Goal: Answer question/provide support

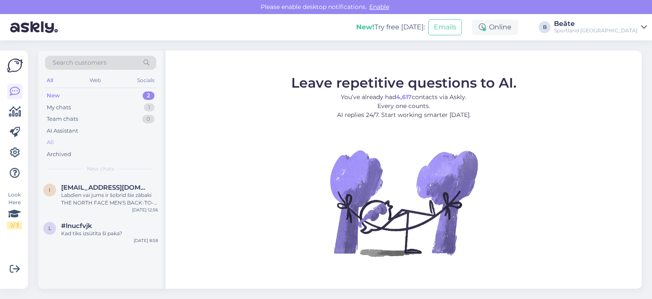
click at [71, 140] on div "All" at bounding box center [100, 142] width 111 height 12
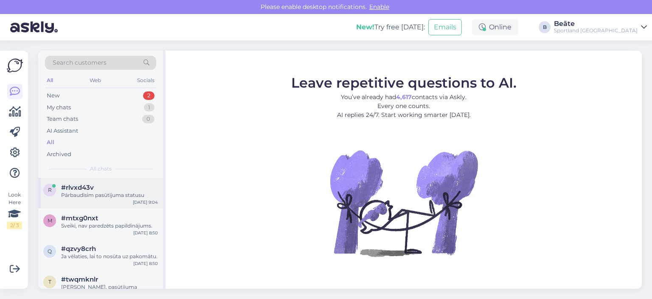
click at [102, 195] on div "Pārbaudīsim pasūtījuma statusu" at bounding box center [109, 195] width 97 height 8
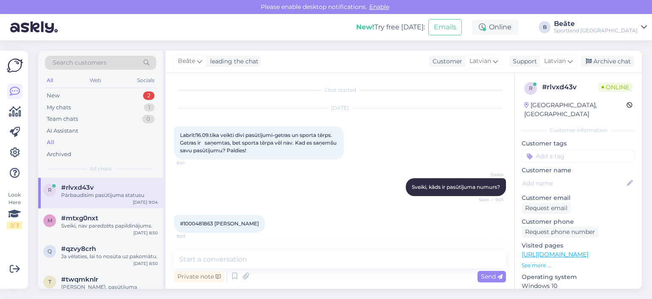
scroll to position [36, 0]
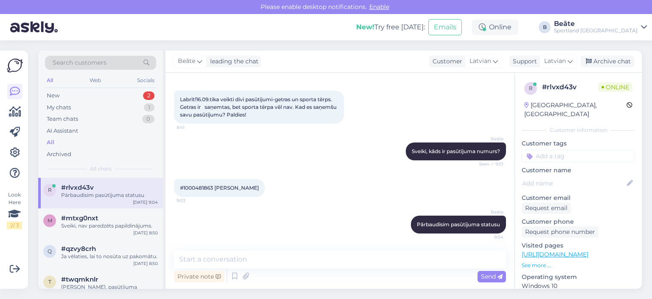
click at [196, 186] on span "#1000481863 [PERSON_NAME]" at bounding box center [219, 187] width 79 height 6
copy span "1000481863"
click at [273, 258] on textarea at bounding box center [340, 259] width 332 height 18
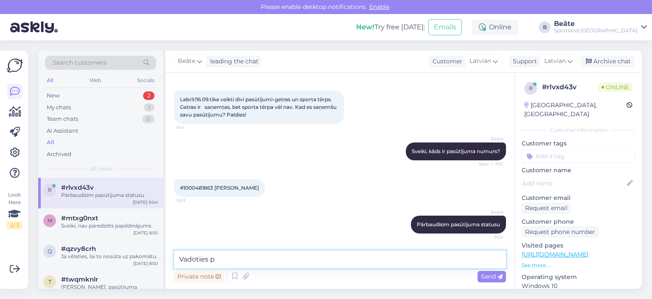
click at [357, 260] on textarea "Vadoties p" at bounding box center [340, 259] width 332 height 18
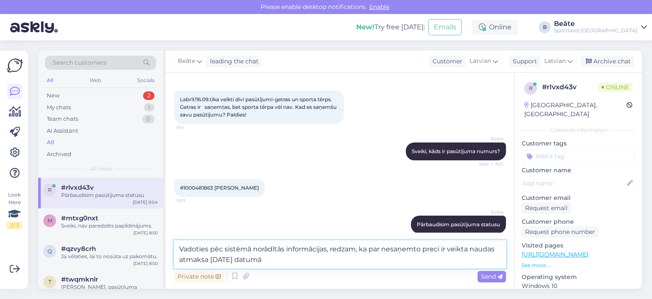
type textarea "Vadoties pēc sistēmā norādītās informācijas, redzam, ka par nesaņemto preci ir …"
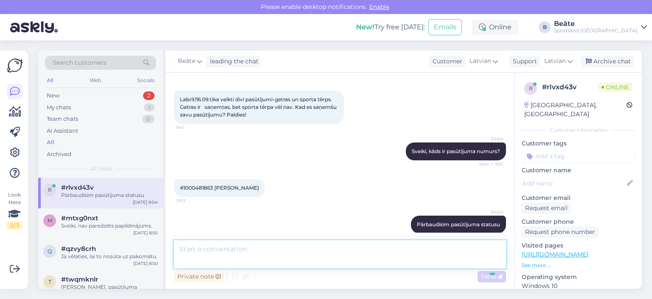
scroll to position [88, 0]
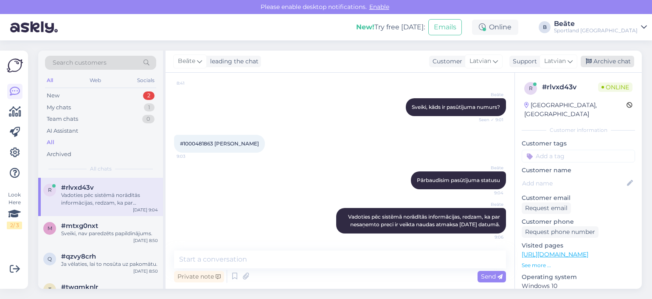
click at [594, 59] on div "Archive chat" at bounding box center [608, 61] width 54 height 11
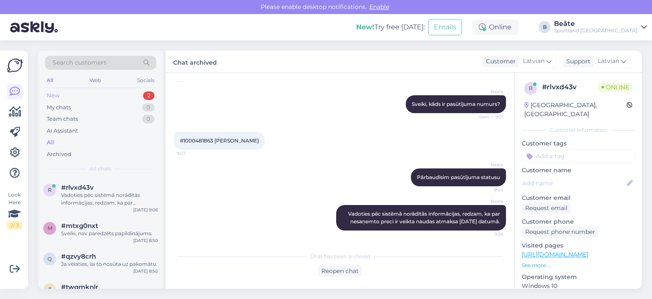
click at [59, 95] on div "New" at bounding box center [53, 95] width 13 height 8
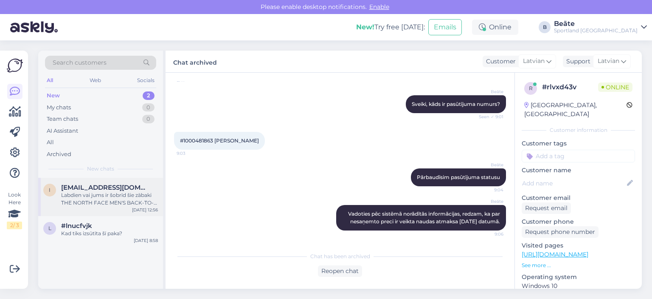
click at [119, 205] on div "Labdien vai jums ir šobrīd šie zābaki THE NORTH FACE MEN'S BACK-TO-BERKELEY IV …" at bounding box center [109, 198] width 97 height 15
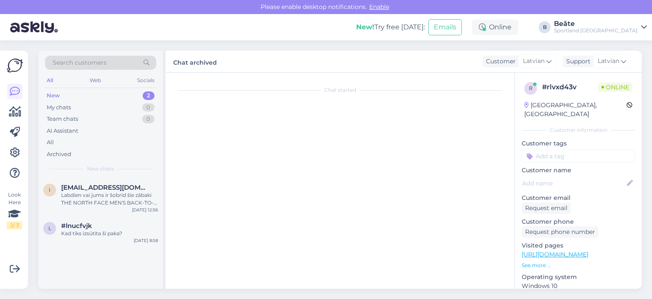
scroll to position [9, 0]
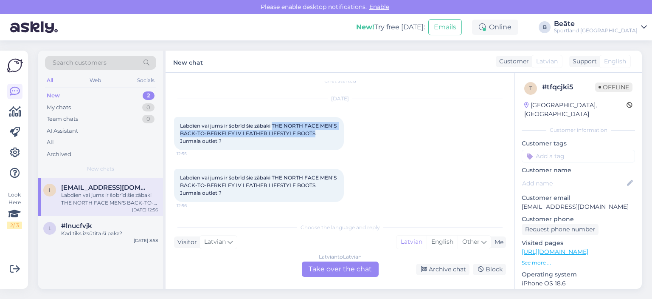
drag, startPoint x: 274, startPoint y: 125, endPoint x: 330, endPoint y: 133, distance: 56.5
click at [330, 133] on span "Labdien vai jums ir šobrīd šie zābaki THE NORTH FACE MEN'S BACK-TO-BERKELEY IV …" at bounding box center [259, 133] width 158 height 22
copy span "THE NORTH FACE MEN'S BACK-TO-BERKELEY IV LEATHER LIFESTYLE BOOTS"
click at [339, 273] on div "Latvian to Latvian Take over the chat" at bounding box center [340, 268] width 77 height 15
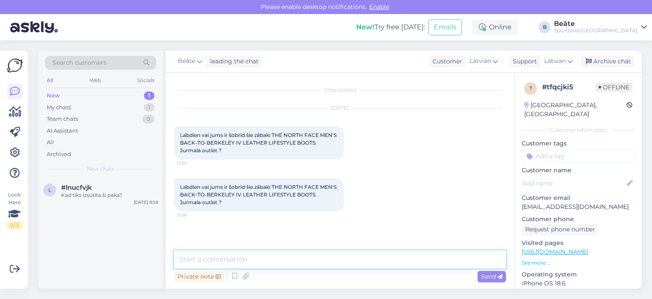
click at [334, 263] on textarea at bounding box center [340, 259] width 332 height 18
type textarea "[PERSON_NAME], kāds ir preces kods?"
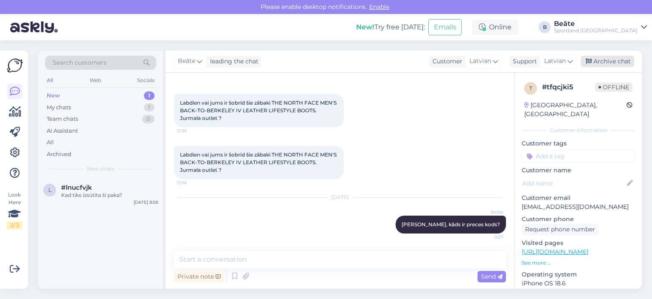
click at [622, 63] on div "Archive chat" at bounding box center [608, 61] width 54 height 11
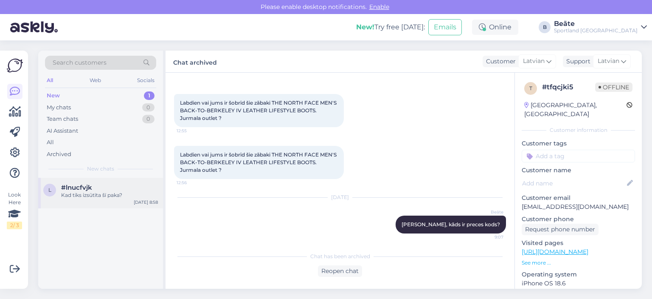
click at [86, 198] on div "l #lnucfvjk Kad tiks izsūtīta šī paka? [DATE] 8:58" at bounding box center [100, 193] width 125 height 31
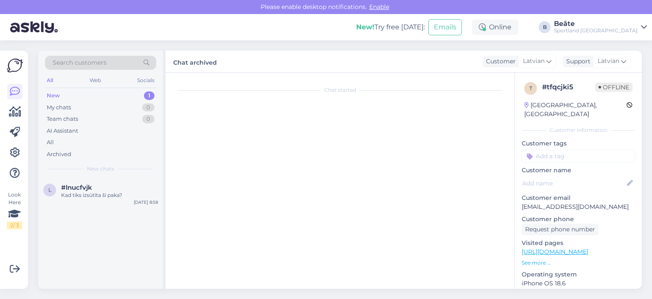
scroll to position [0, 0]
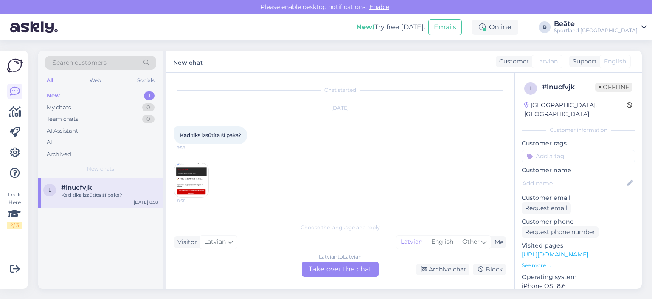
click at [186, 185] on img at bounding box center [192, 180] width 34 height 34
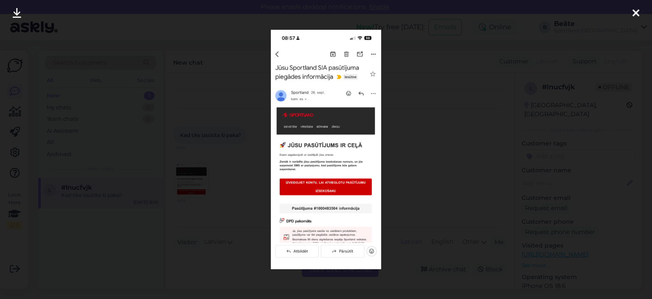
click at [246, 149] on div at bounding box center [326, 149] width 652 height 299
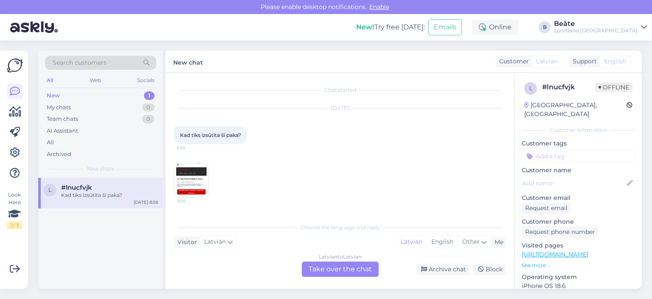
click at [325, 267] on div "Latvian to Latvian Take over the chat" at bounding box center [340, 268] width 77 height 15
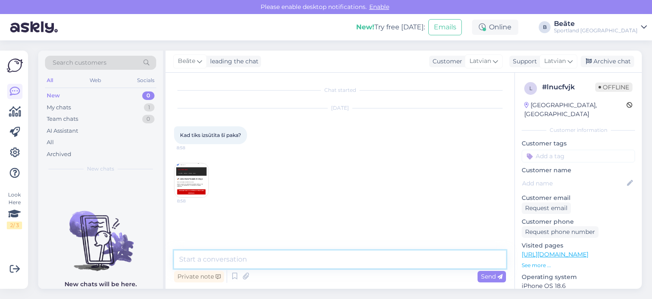
click at [316, 268] on textarea at bounding box center [340, 259] width 332 height 18
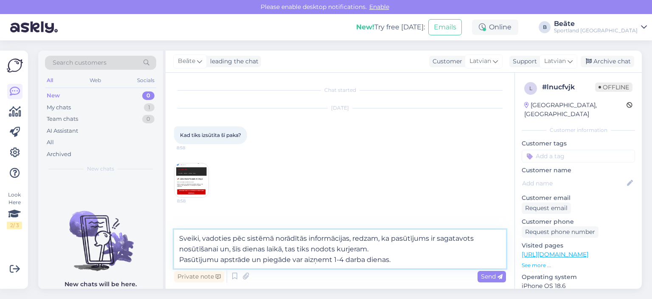
type textarea "Sveiki, vadoties pēc sistēmā norādītās informācijas, redzam, ka pasūtījums ir s…"
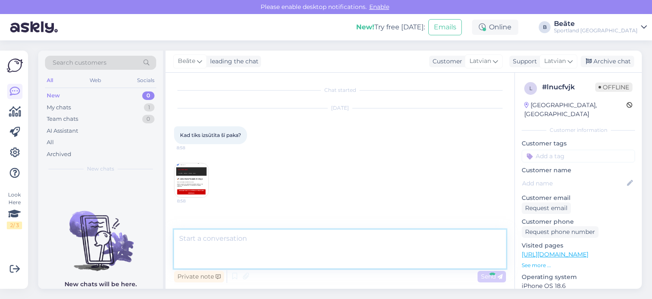
scroll to position [49, 0]
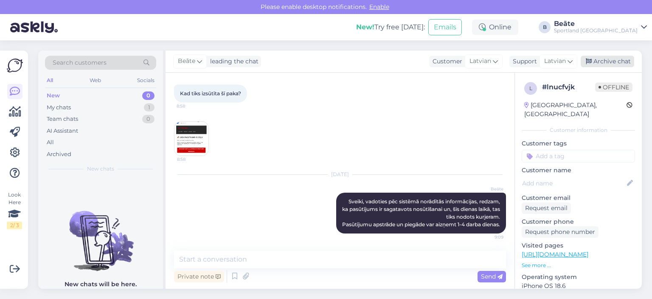
click at [604, 64] on div "Archive chat" at bounding box center [608, 61] width 54 height 11
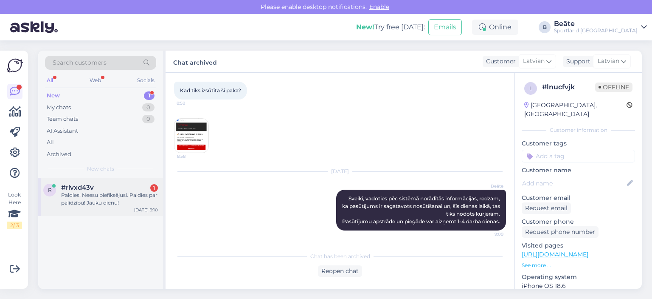
drag, startPoint x: 105, startPoint y: 199, endPoint x: 118, endPoint y: 197, distance: 13.3
click at [105, 199] on div "Paldies! Neesu piefiksējusi. Paldies par palīdzību! Jauku dienu!" at bounding box center [109, 198] width 97 height 15
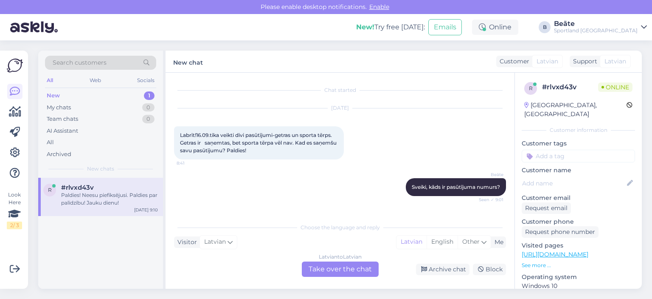
scroll to position [163, 0]
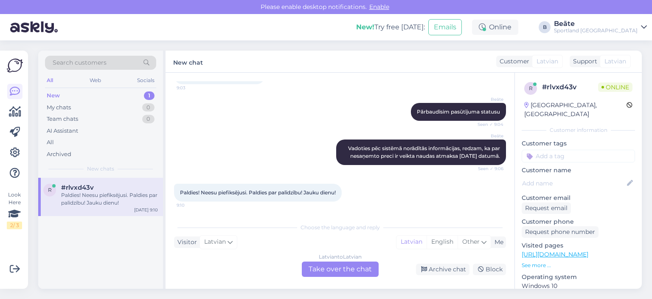
click at [364, 269] on div "Latvian to Latvian Take over the chat" at bounding box center [340, 268] width 77 height 15
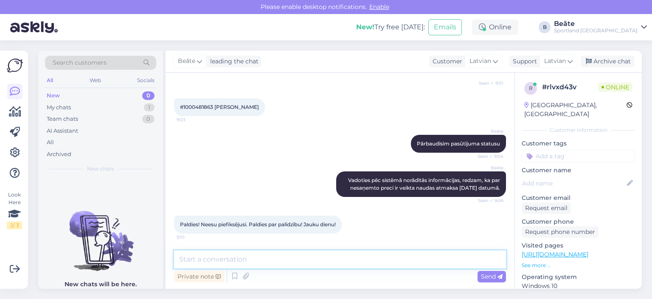
click at [350, 266] on textarea at bounding box center [340, 259] width 332 height 18
type textarea "Jums arī jauku dienu! :)"
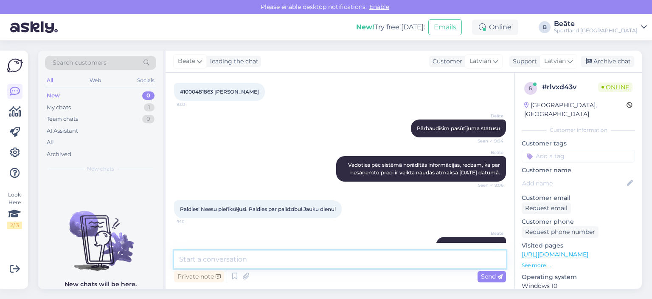
scroll to position [168, 0]
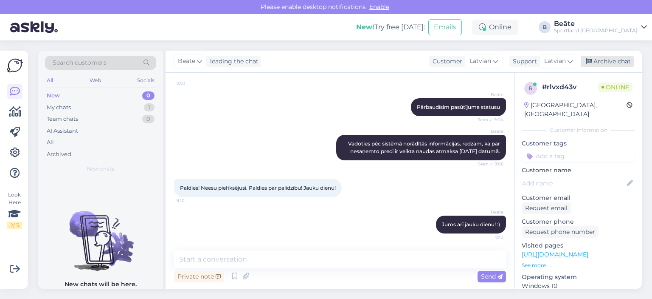
click at [593, 61] on div "Archive chat" at bounding box center [608, 61] width 54 height 11
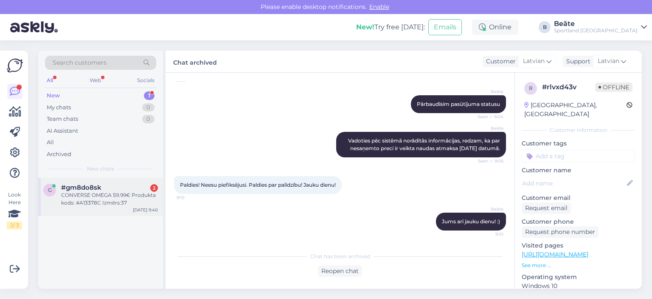
click at [122, 193] on div "CONVERSE OMEGA 59.99€ Produkta kods: #A13378C Izmērs:37" at bounding box center [109, 198] width 97 height 15
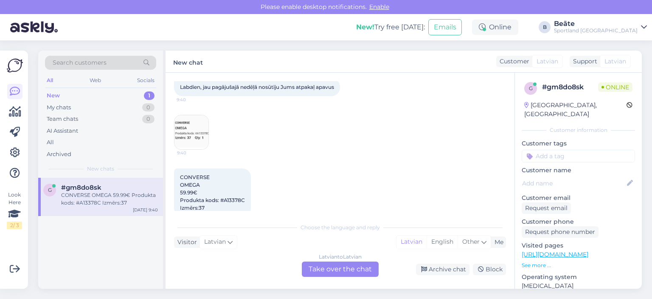
scroll to position [328, 0]
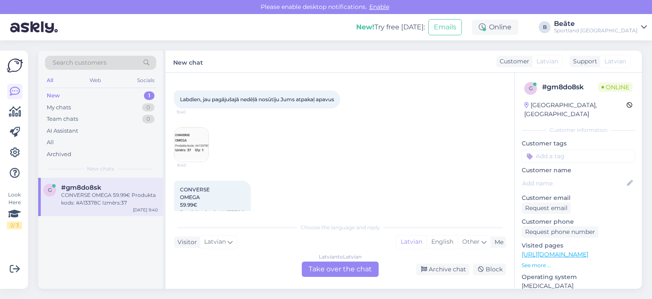
click at [355, 271] on div "Latvian to Latvian Take over the chat" at bounding box center [340, 268] width 77 height 15
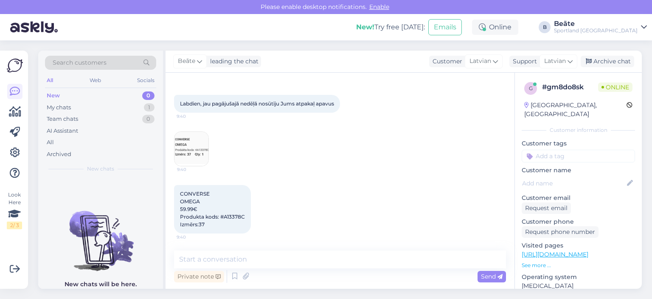
scroll to position [338, 0]
click at [303, 259] on textarea at bounding box center [340, 259] width 332 height 18
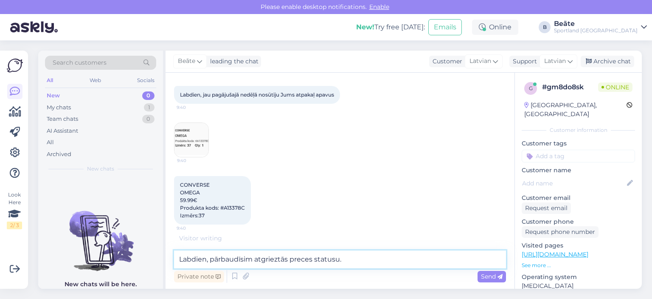
type textarea "Labdien, pārbaudīsim atgrieztās preces statusu."
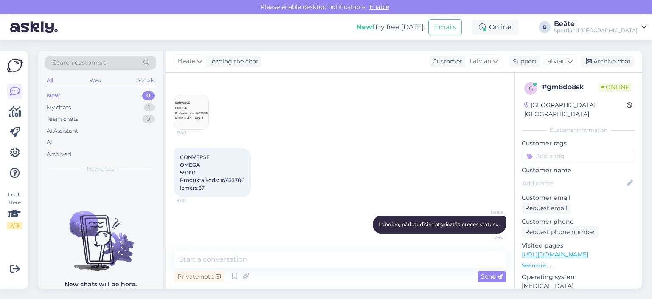
click at [194, 107] on img at bounding box center [192, 112] width 34 height 34
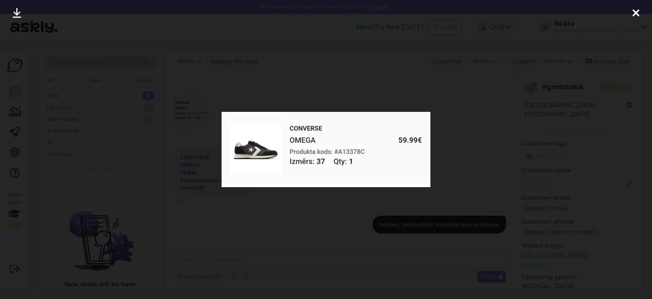
click at [381, 77] on div at bounding box center [326, 149] width 652 height 299
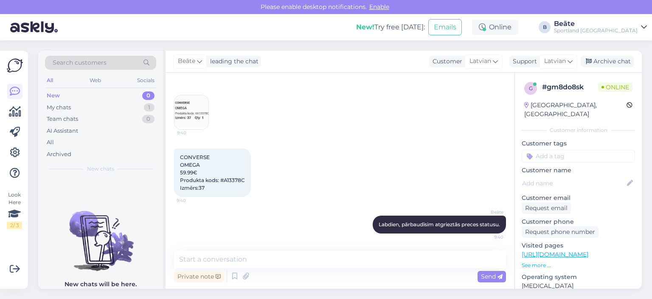
scroll to position [412, 0]
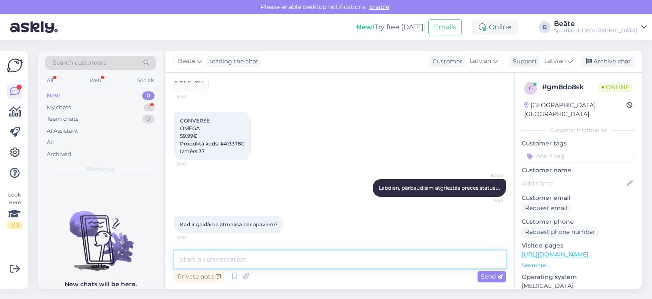
click at [290, 251] on textarea at bounding box center [340, 259] width 332 height 18
type textarea "Kāds ir pasūtījuma numurs?"
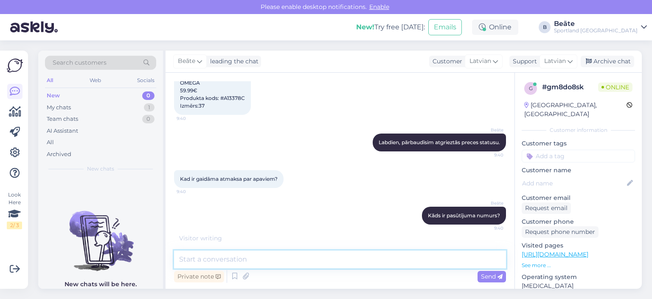
scroll to position [363, 0]
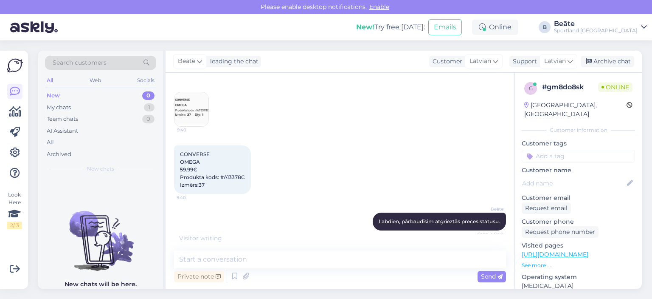
click at [189, 117] on img at bounding box center [192, 109] width 34 height 34
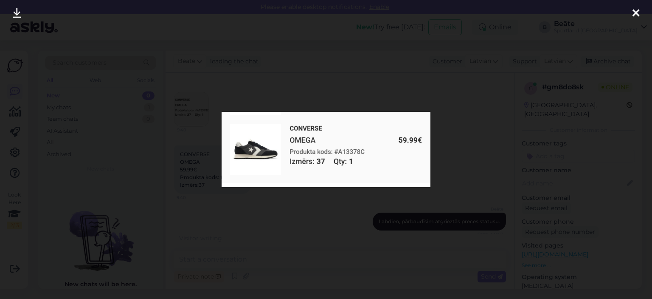
click at [453, 110] on div at bounding box center [326, 149] width 652 height 299
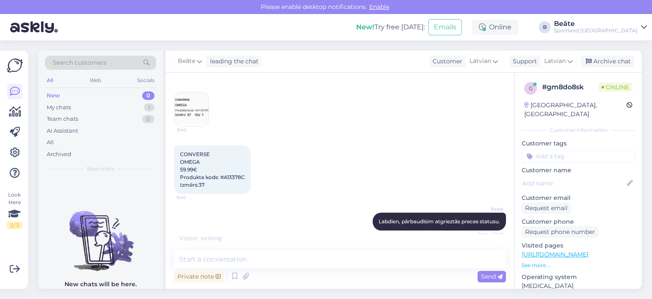
scroll to position [484, 0]
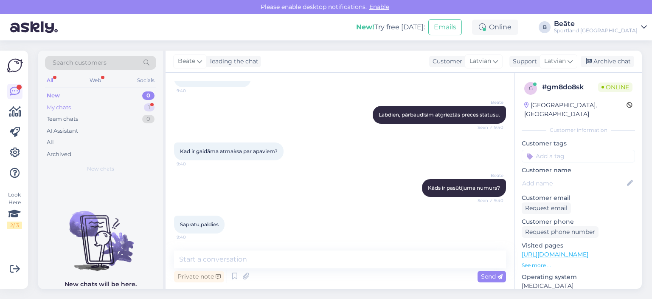
click at [76, 110] on div "My chats 1" at bounding box center [100, 108] width 111 height 12
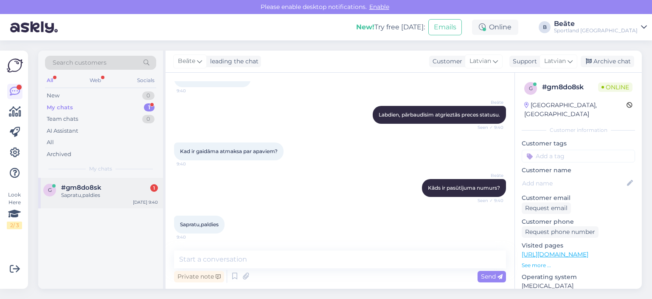
click at [105, 199] on div "g #gm8do8sk 1 Sapratu,paldies [DATE] 9:40" at bounding box center [100, 193] width 125 height 31
click at [621, 64] on div "Archive chat" at bounding box center [608, 61] width 54 height 11
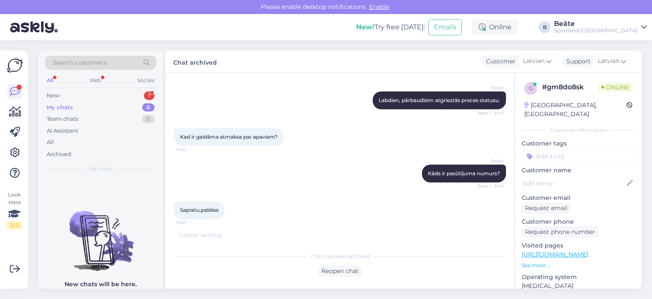
scroll to position [541, 0]
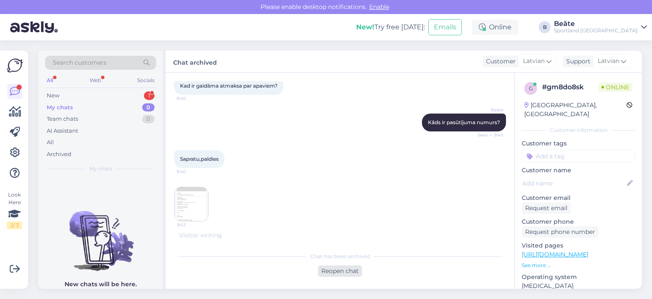
click at [340, 267] on div "Reopen chat" at bounding box center [340, 270] width 44 height 11
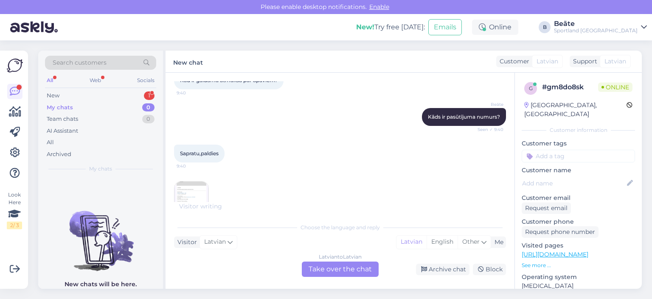
click at [189, 198] on img at bounding box center [192, 198] width 34 height 34
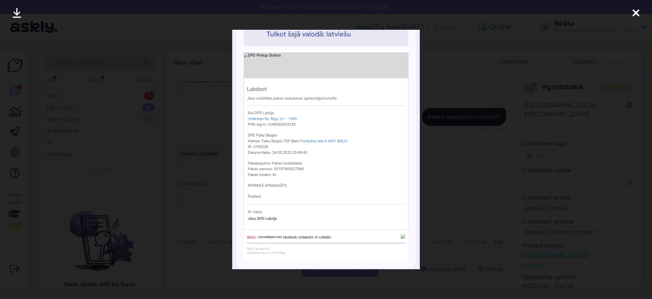
scroll to position [606, 0]
click at [472, 151] on div at bounding box center [326, 149] width 652 height 299
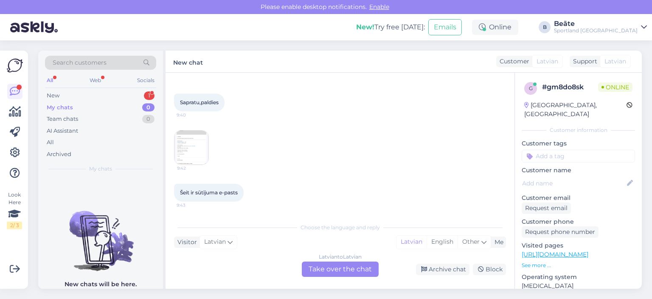
click at [189, 150] on img at bounding box center [192, 147] width 34 height 34
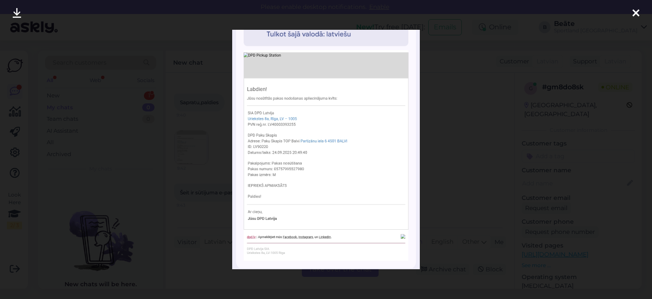
click at [462, 146] on div at bounding box center [326, 149] width 652 height 299
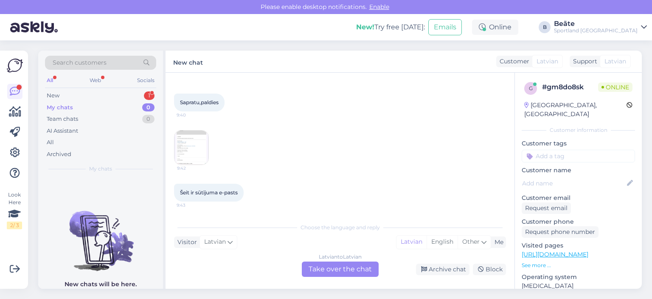
click at [353, 263] on div "Latvian to Latvian Take over the chat" at bounding box center [340, 268] width 77 height 15
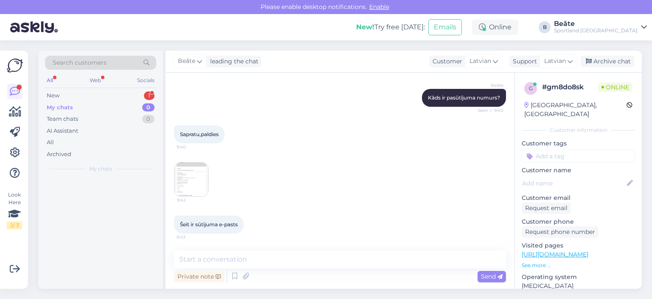
scroll to position [574, 0]
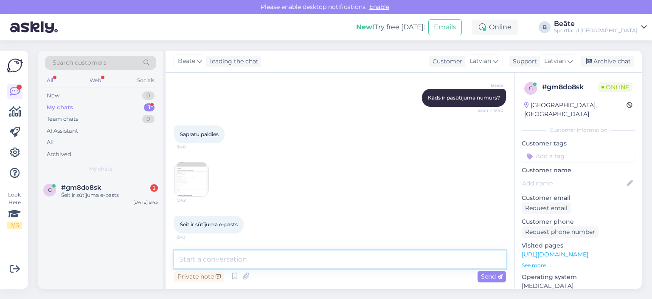
click at [353, 263] on textarea at bounding box center [340, 259] width 332 height 18
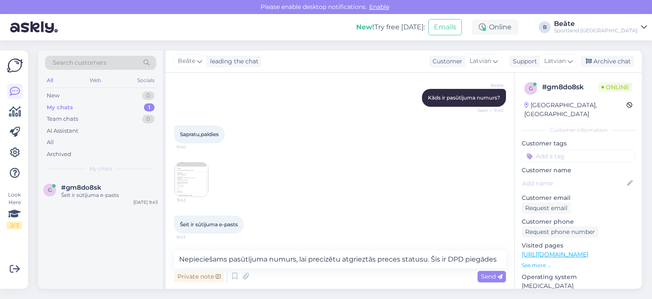
click at [191, 186] on img at bounding box center [192, 179] width 34 height 34
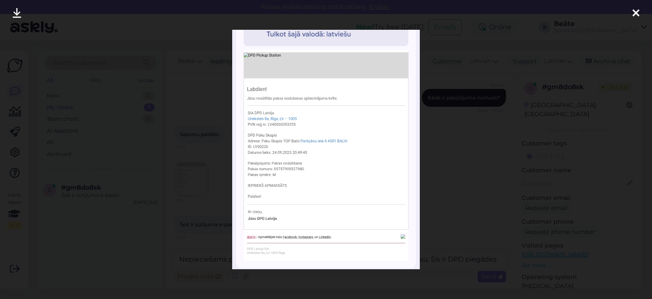
click at [448, 157] on div at bounding box center [326, 149] width 652 height 299
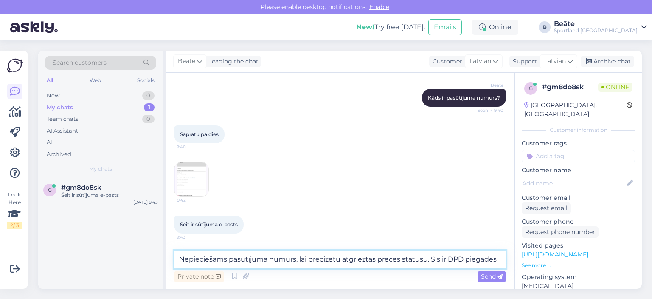
click at [503, 257] on textarea "Nepieciešams pasūtījuma numurs, lai precizētu atgrieztās preces statusu. Šis ir…" at bounding box center [340, 259] width 332 height 18
drag, startPoint x: 500, startPoint y: 258, endPoint x: 432, endPoint y: 256, distance: 68.8
click at [432, 256] on textarea "Nepieciešams pasūtījuma numurs, lai precizētu atgrieztās preces statusu. Šis ir…" at bounding box center [340, 259] width 332 height 18
type textarea "Nepieciešams pasūtījuma numurs, lai precizētu atgrieztās preces statusu."
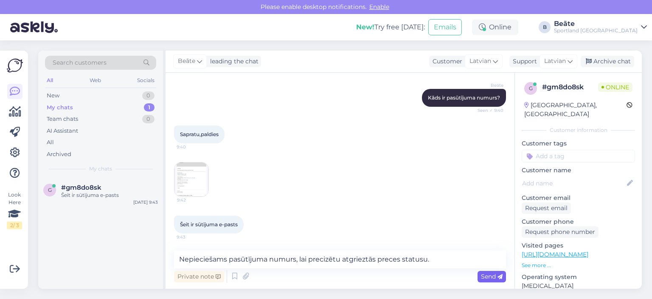
click at [486, 276] on span "Send" at bounding box center [492, 276] width 22 height 8
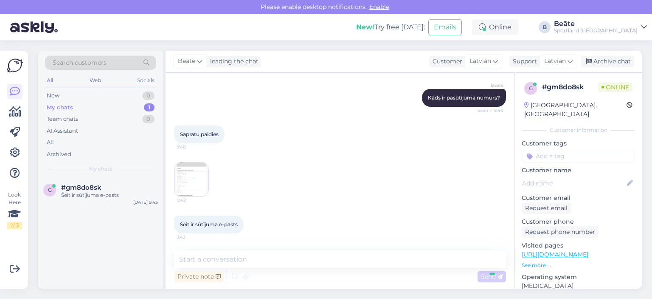
scroll to position [619, 0]
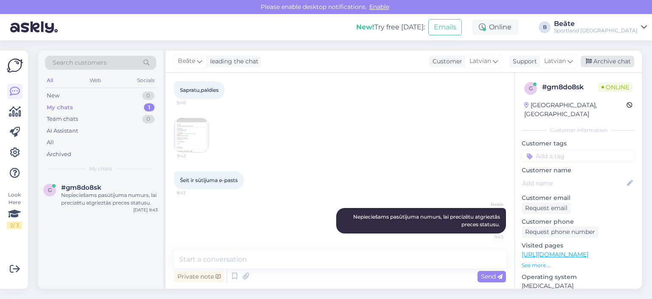
click at [604, 63] on div "Archive chat" at bounding box center [608, 61] width 54 height 11
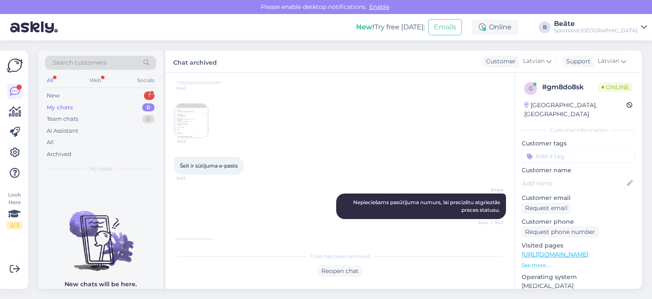
scroll to position [658, 0]
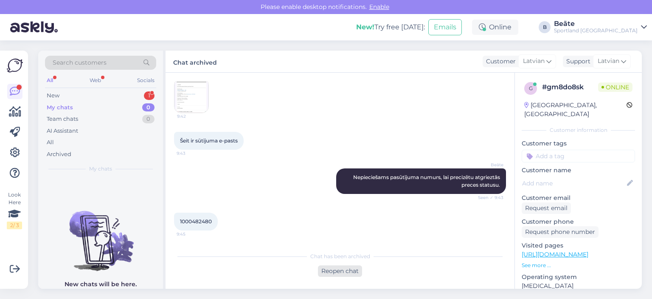
drag, startPoint x: 338, startPoint y: 266, endPoint x: 333, endPoint y: 268, distance: 5.5
click at [339, 266] on div "Reopen chat" at bounding box center [340, 270] width 44 height 11
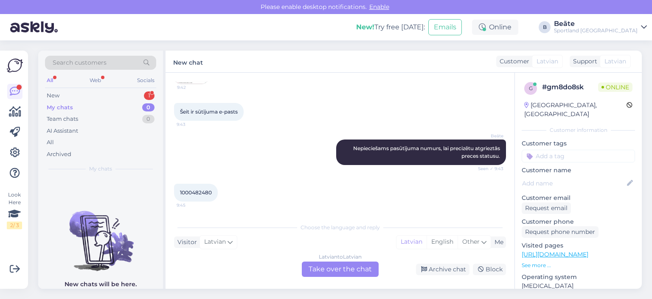
scroll to position [687, 0]
click at [201, 191] on span "1000482480" at bounding box center [196, 192] width 32 height 6
copy div "1000482480 9:45"
click at [322, 266] on div "Latvian to Latvian Take over the chat" at bounding box center [340, 268] width 77 height 15
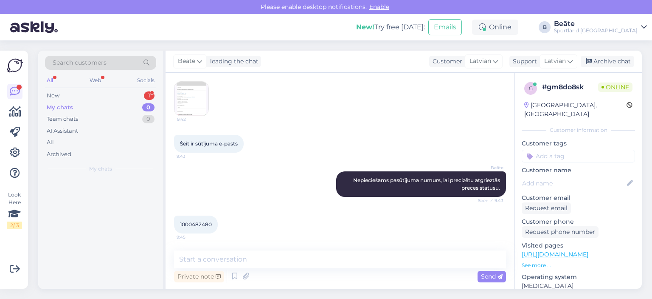
scroll to position [655, 0]
click at [187, 84] on img at bounding box center [192, 99] width 34 height 34
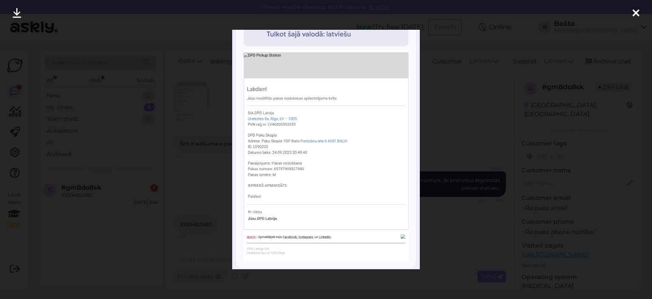
drag, startPoint x: 476, startPoint y: 217, endPoint x: 468, endPoint y: 217, distance: 8.1
click at [476, 217] on div at bounding box center [326, 149] width 652 height 299
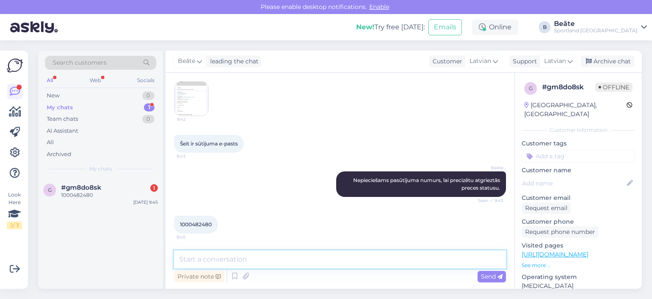
click at [366, 261] on textarea at bounding box center [340, 259] width 332 height 18
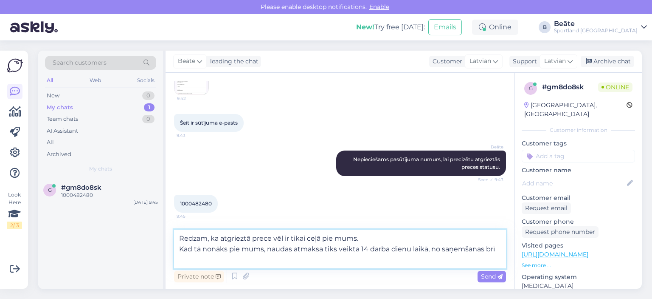
scroll to position [676, 0]
type textarea "Redzam, ka atgrieztā prece vēl ir tikai ceļā pie mums. Kad tā nonāks pie mums, …"
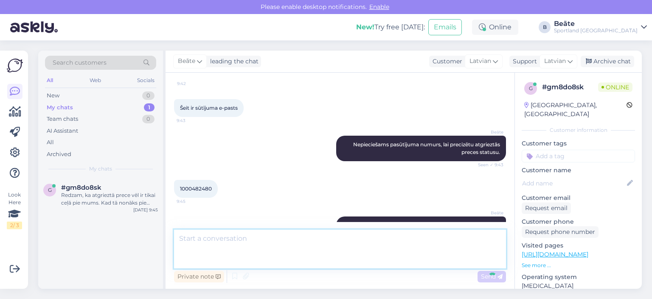
scroll to position [707, 0]
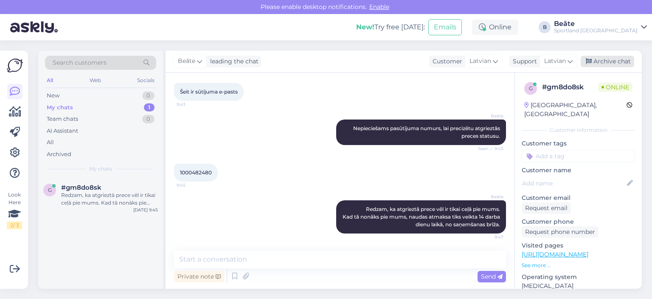
click at [607, 57] on div "Archive chat" at bounding box center [608, 61] width 54 height 11
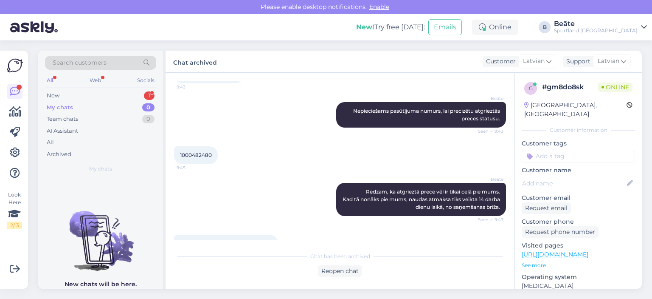
scroll to position [746, 0]
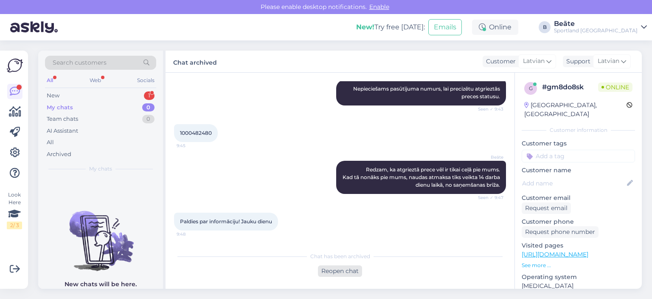
click at [331, 268] on div "Reopen chat" at bounding box center [340, 270] width 44 height 11
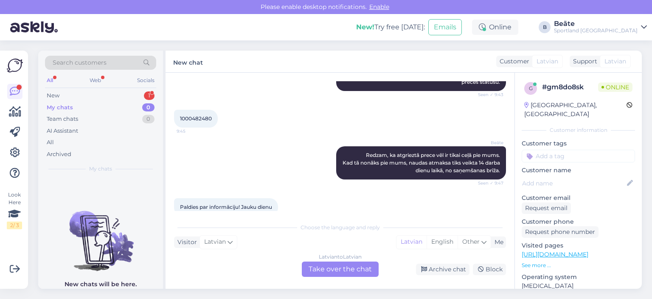
click at [337, 266] on div "Latvian to Latvian Take over the chat" at bounding box center [340, 268] width 77 height 15
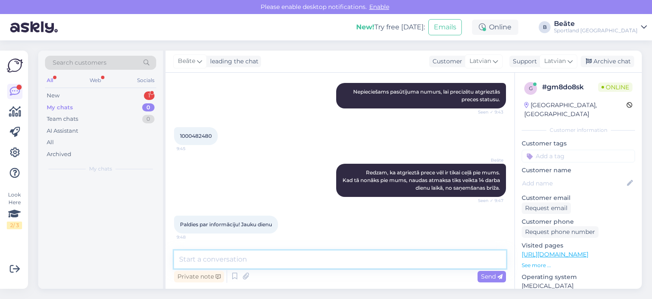
click at [339, 264] on textarea at bounding box center [340, 259] width 332 height 18
type textarea "Jums arī jauku dienu! :)"
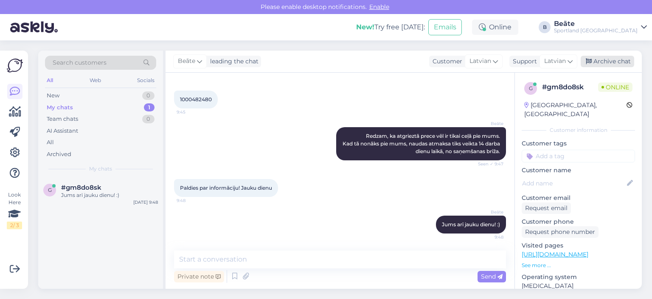
click at [608, 59] on div "Archive chat" at bounding box center [608, 61] width 54 height 11
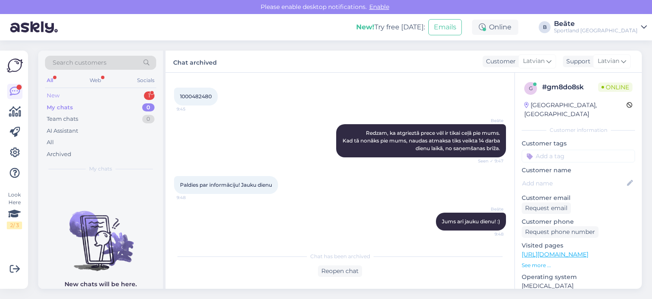
click at [80, 93] on div "New 1" at bounding box center [100, 96] width 111 height 12
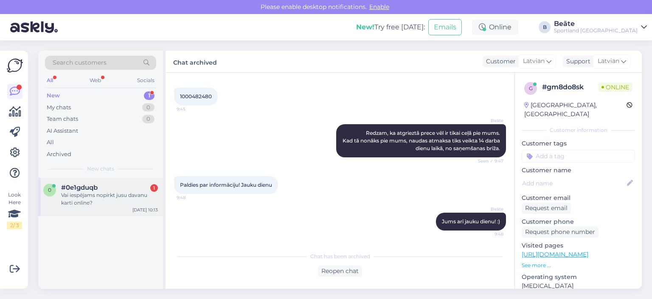
click at [96, 189] on span "#0e1gduqb" at bounding box center [79, 188] width 37 height 8
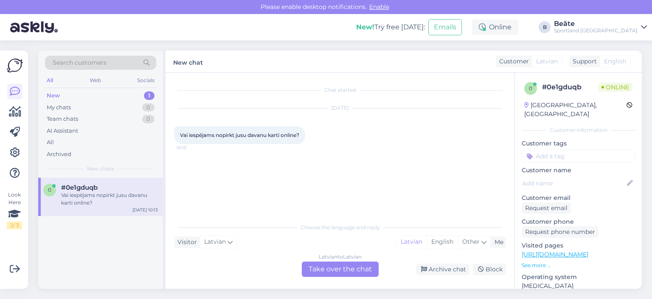
click at [330, 268] on div "Latvian to Latvian Take over the chat" at bounding box center [340, 268] width 77 height 15
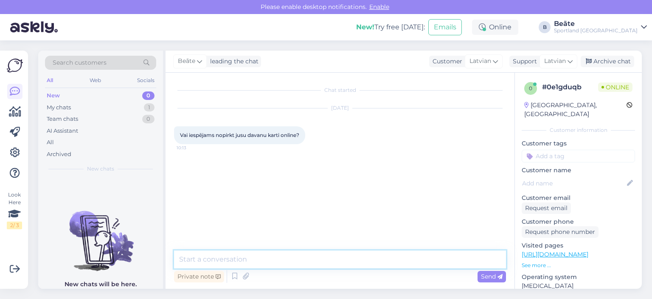
click at [327, 267] on textarea at bounding box center [340, 259] width 332 height 18
type textarea "Labdien."
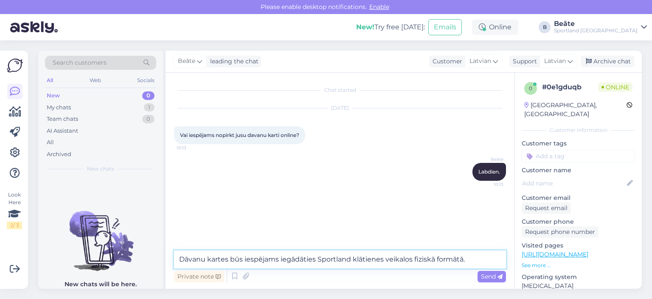
type textarea "Dāvanu kartes būs iespējams iegādāties Sportland klātienes veikalos fiziskā for…"
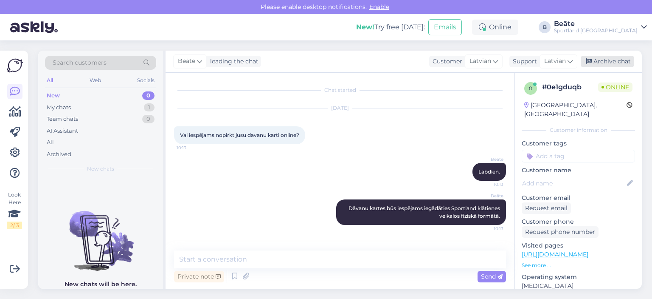
click at [599, 64] on div "Archive chat" at bounding box center [608, 61] width 54 height 11
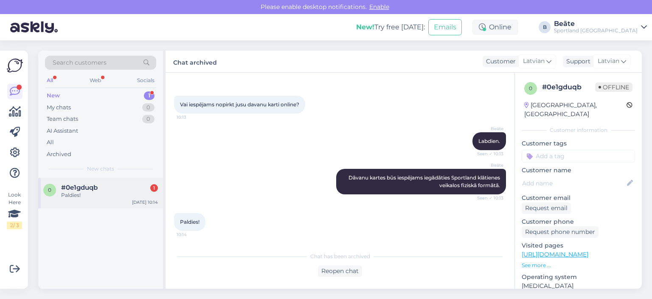
click at [126, 195] on div "Paldies!" at bounding box center [109, 195] width 97 height 8
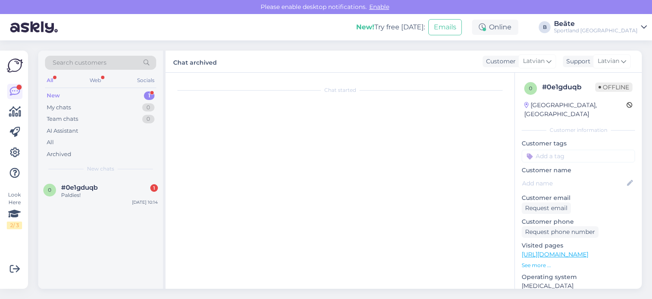
scroll to position [59, 0]
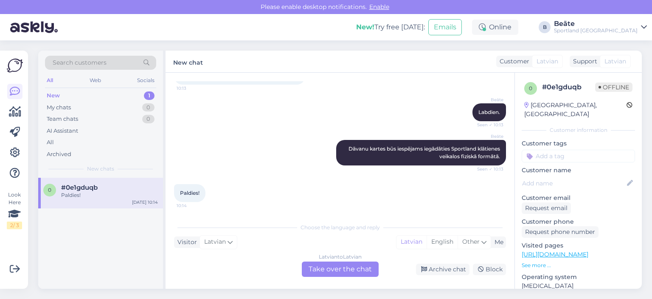
click at [347, 269] on div "Latvian to Latvian Take over the chat" at bounding box center [340, 268] width 77 height 15
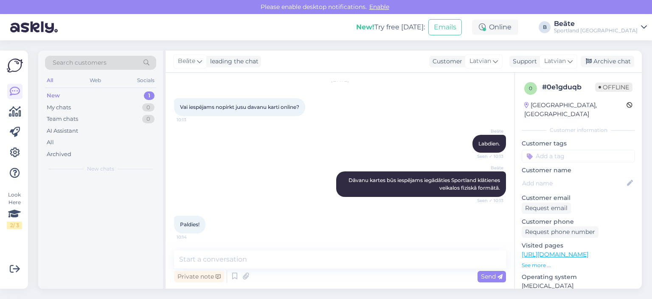
scroll to position [28, 0]
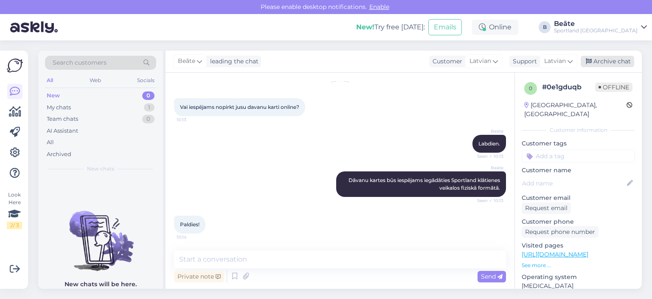
click at [606, 64] on div "Archive chat" at bounding box center [608, 61] width 54 height 11
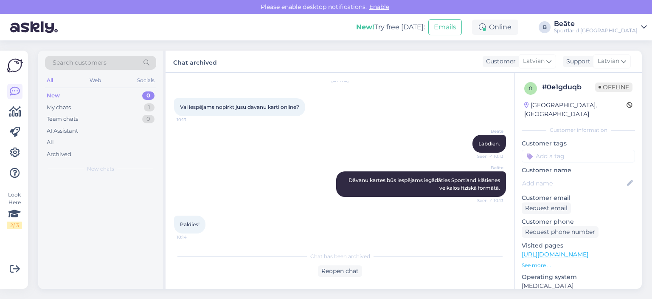
scroll to position [31, 0]
